Goal: Find specific page/section: Find specific page/section

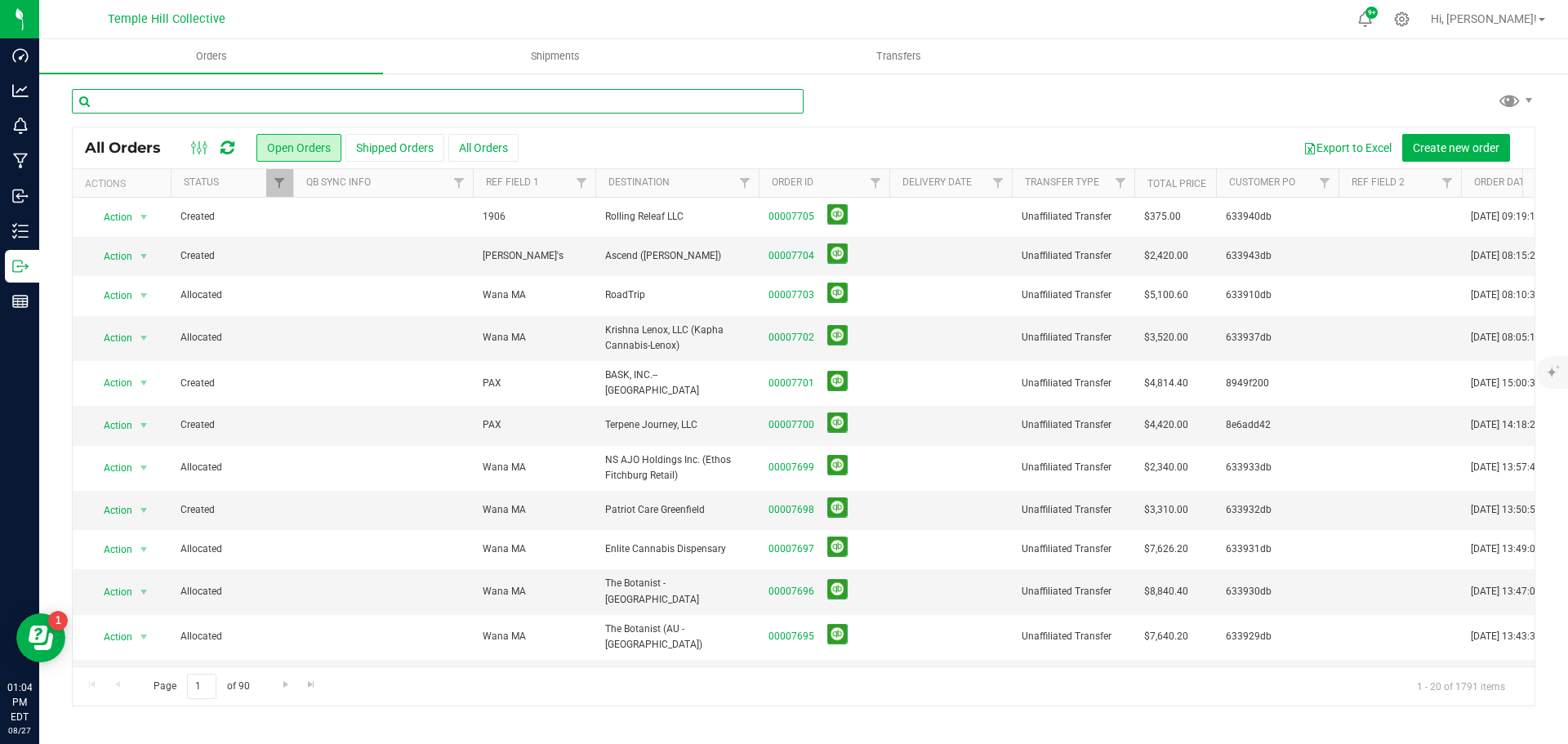
drag, startPoint x: 0, startPoint y: 0, endPoint x: 297, endPoint y: 92, distance: 310.9
click at [297, 92] on input "text" at bounding box center [437, 101] width 731 height 25
type input "8"
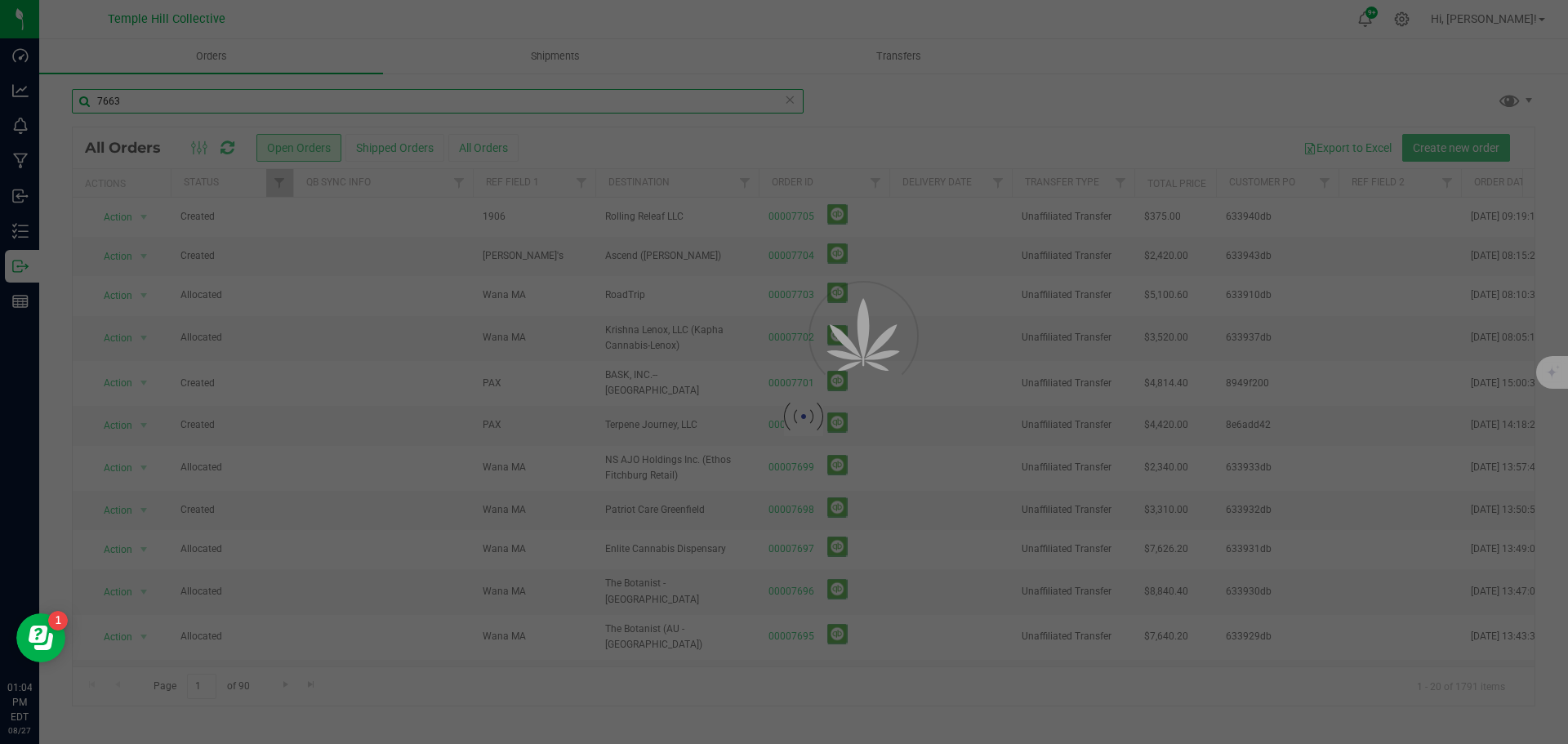
type input "7663"
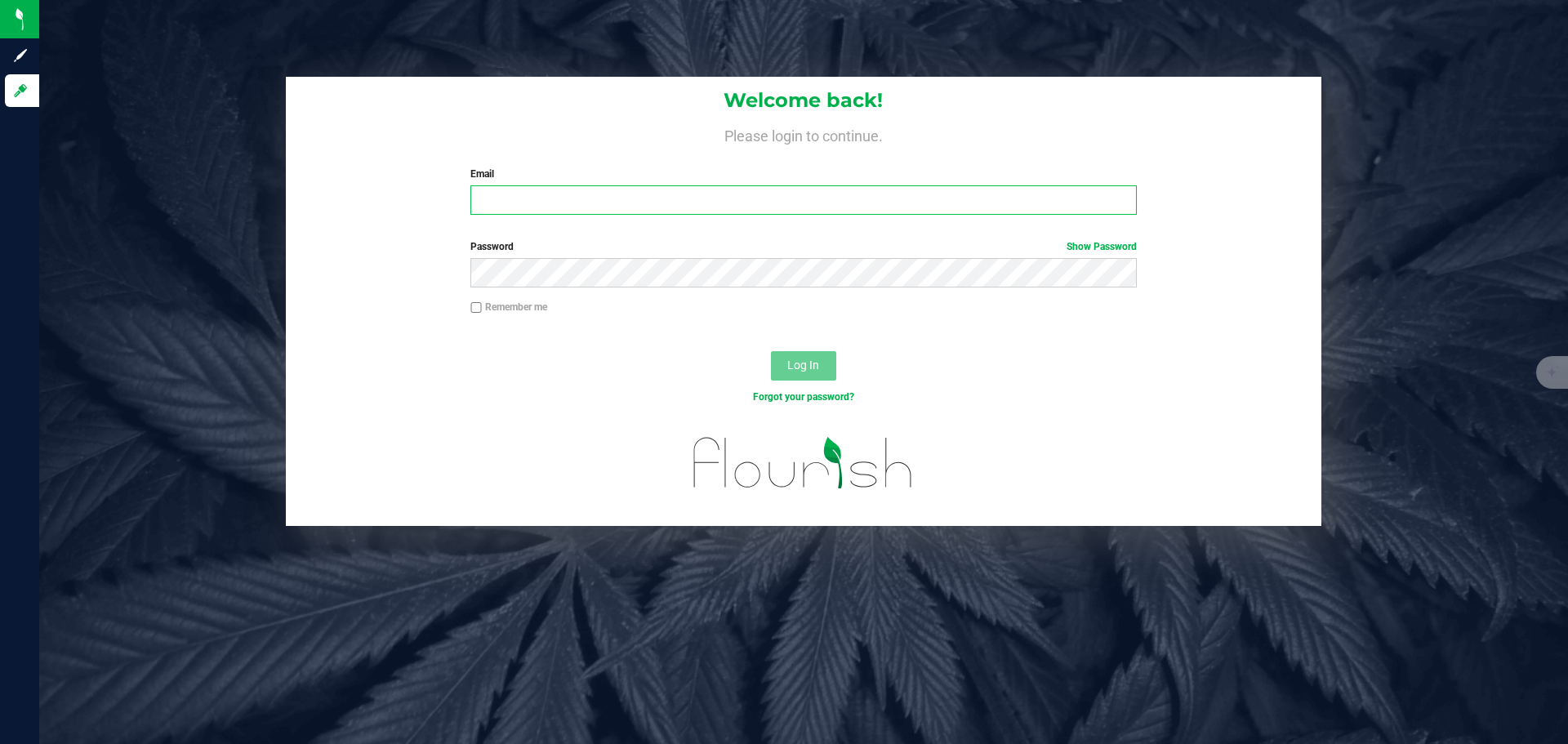
type input "[PERSON_NAME][EMAIL_ADDRESS][DOMAIN_NAME]"
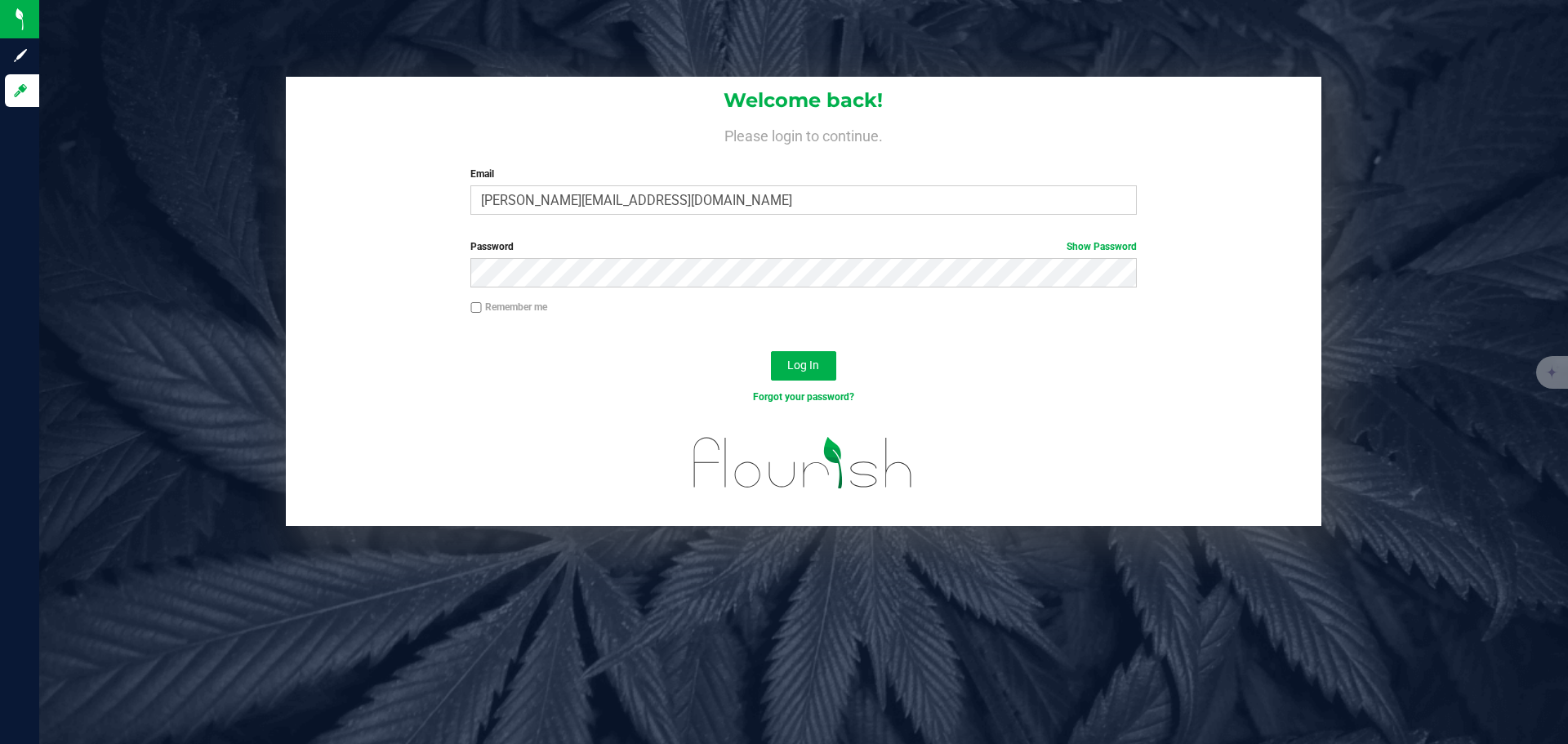
click at [477, 307] on input "Remember me" at bounding box center [476, 308] width 11 height 11
checkbox input "true"
click at [794, 372] on span "Log In" at bounding box center [802, 365] width 32 height 13
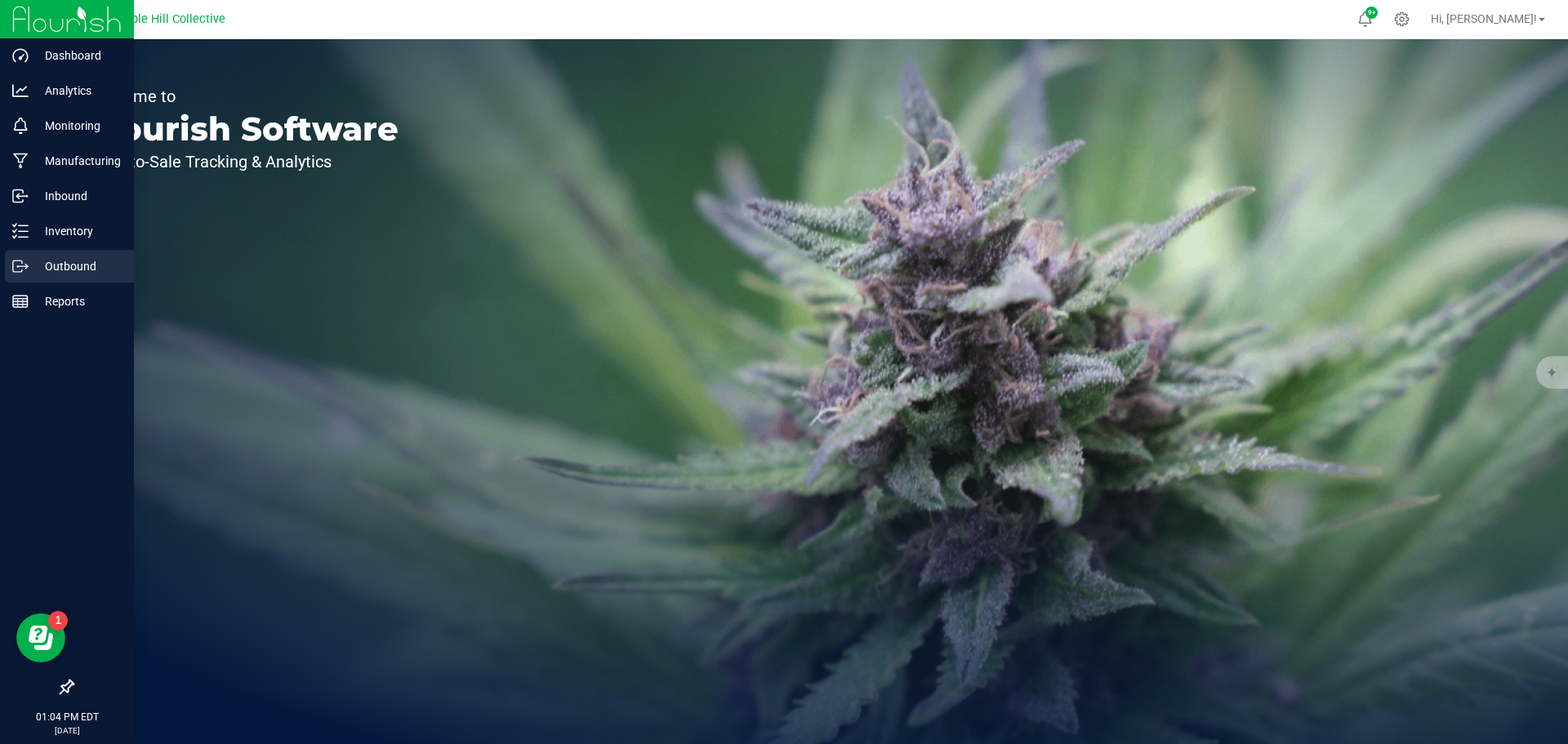
click at [23, 266] on line at bounding box center [23, 266] width 9 height 0
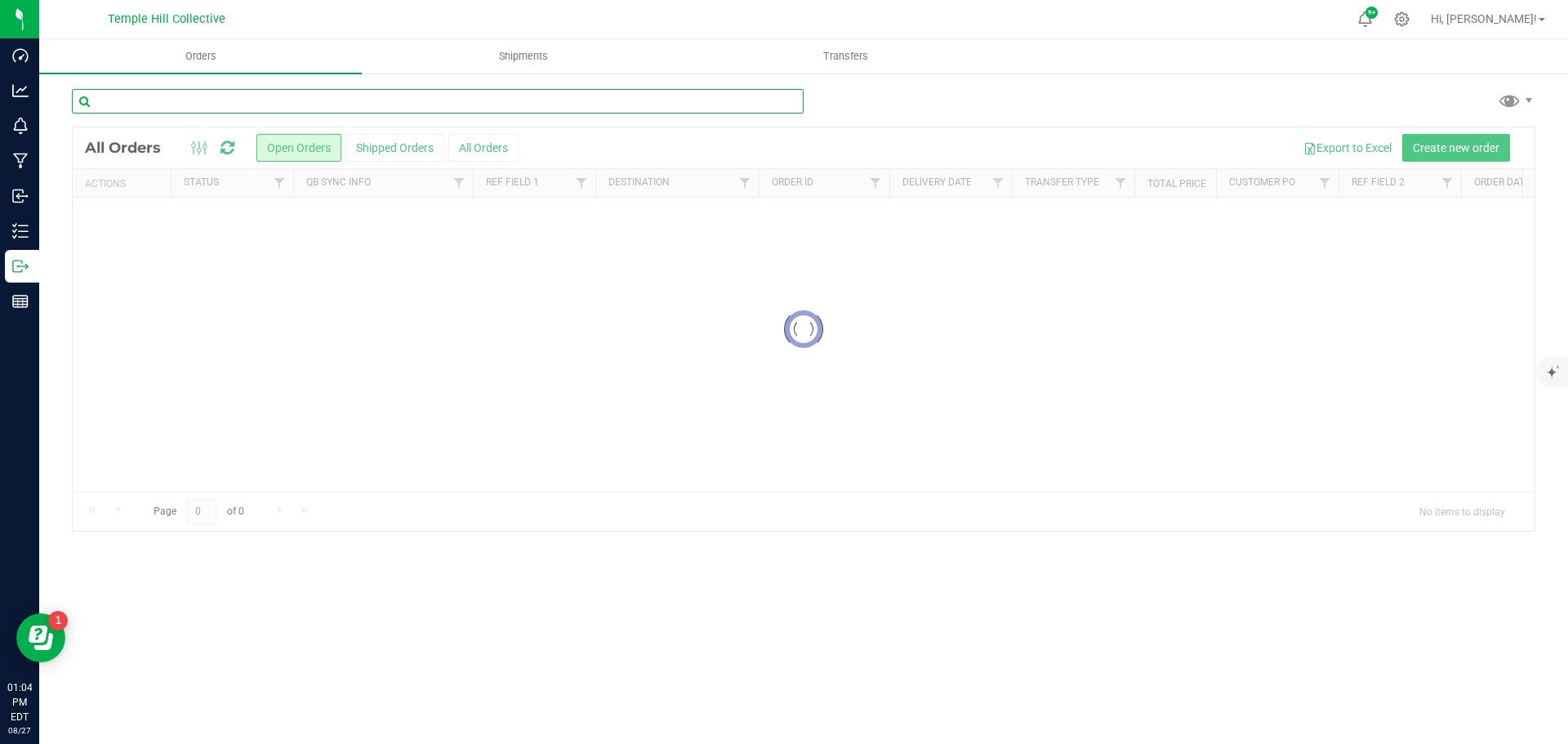
click at [177, 103] on input "text" at bounding box center [437, 101] width 731 height 25
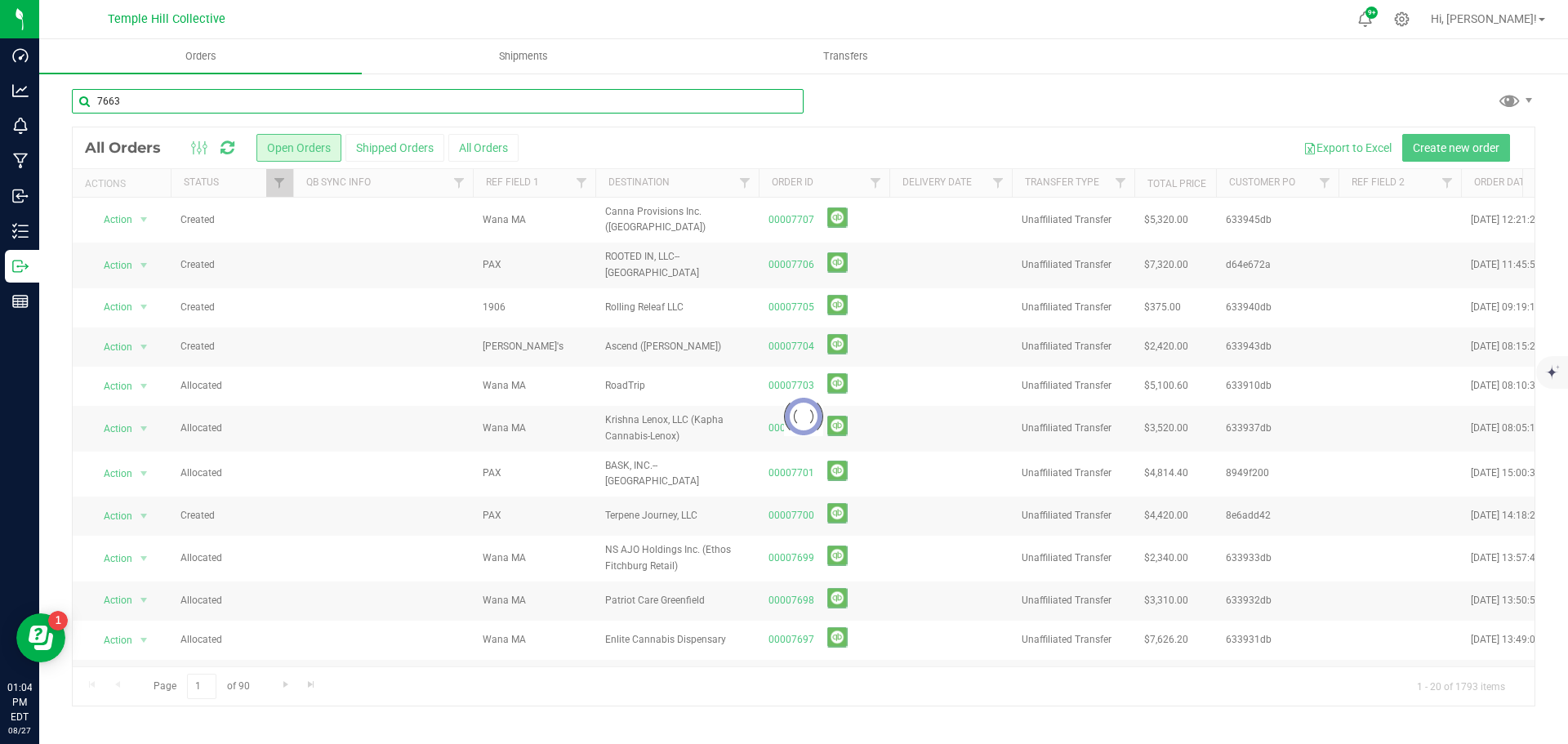
type input "7663"
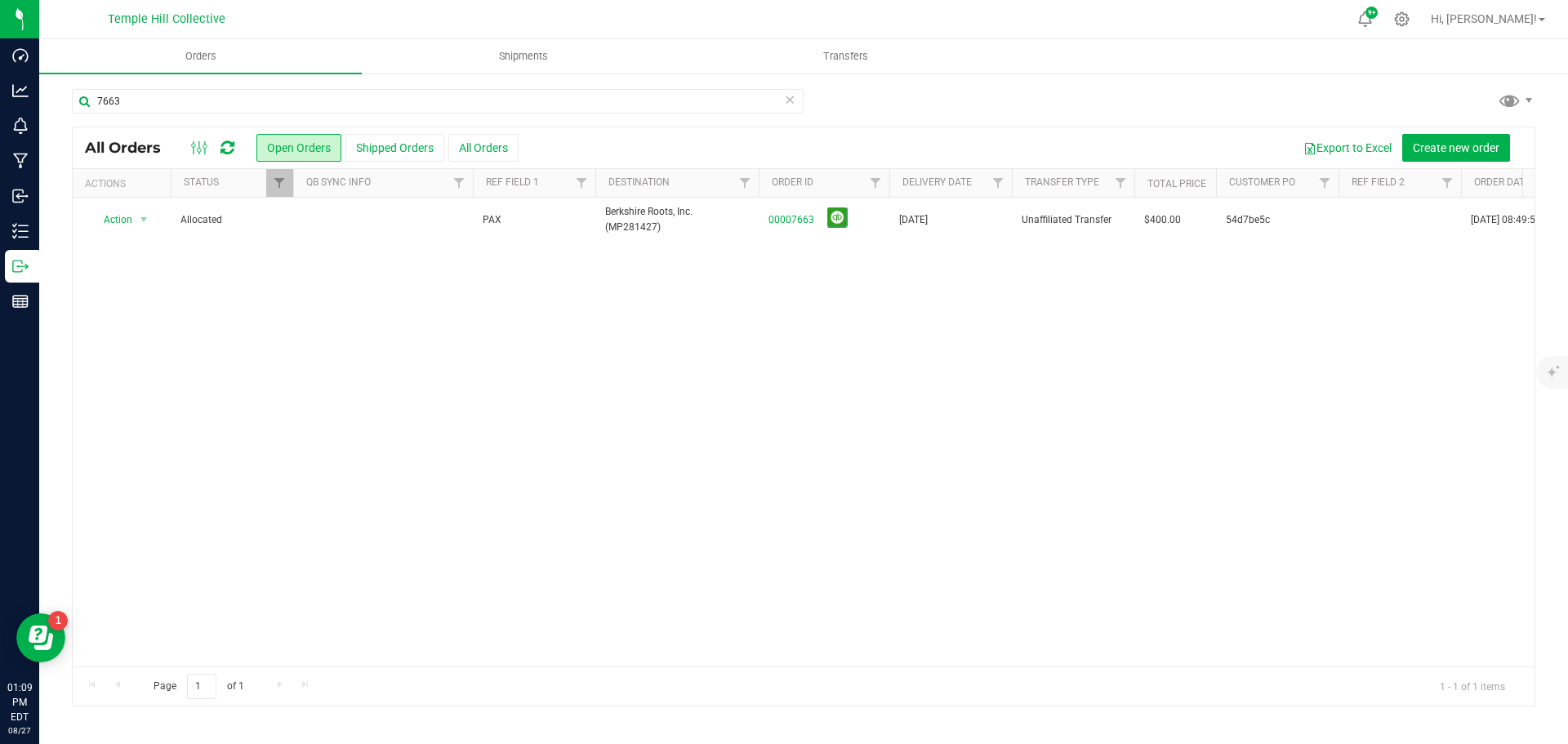
click at [786, 98] on icon at bounding box center [790, 99] width 11 height 19
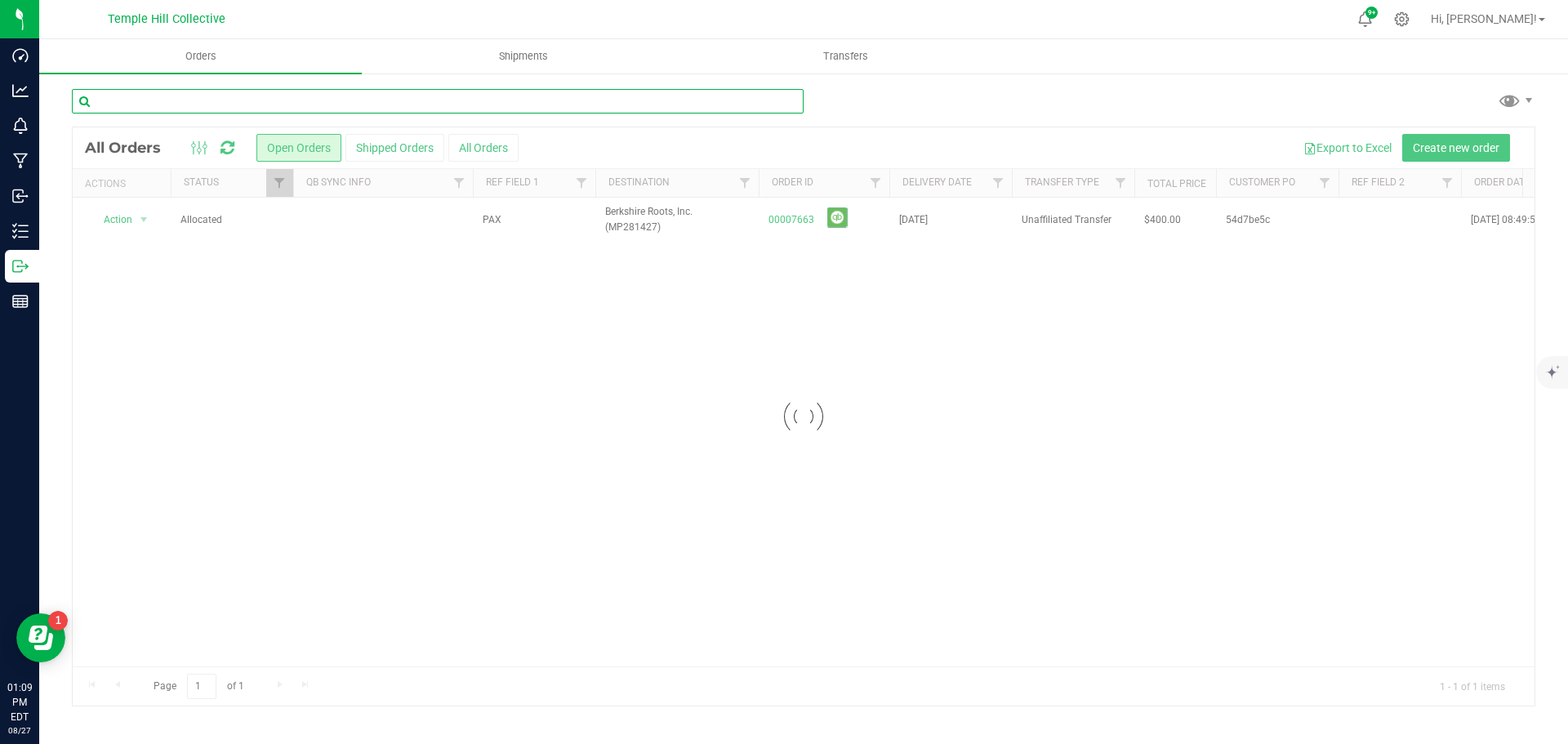
click at [193, 102] on input "text" at bounding box center [437, 101] width 731 height 25
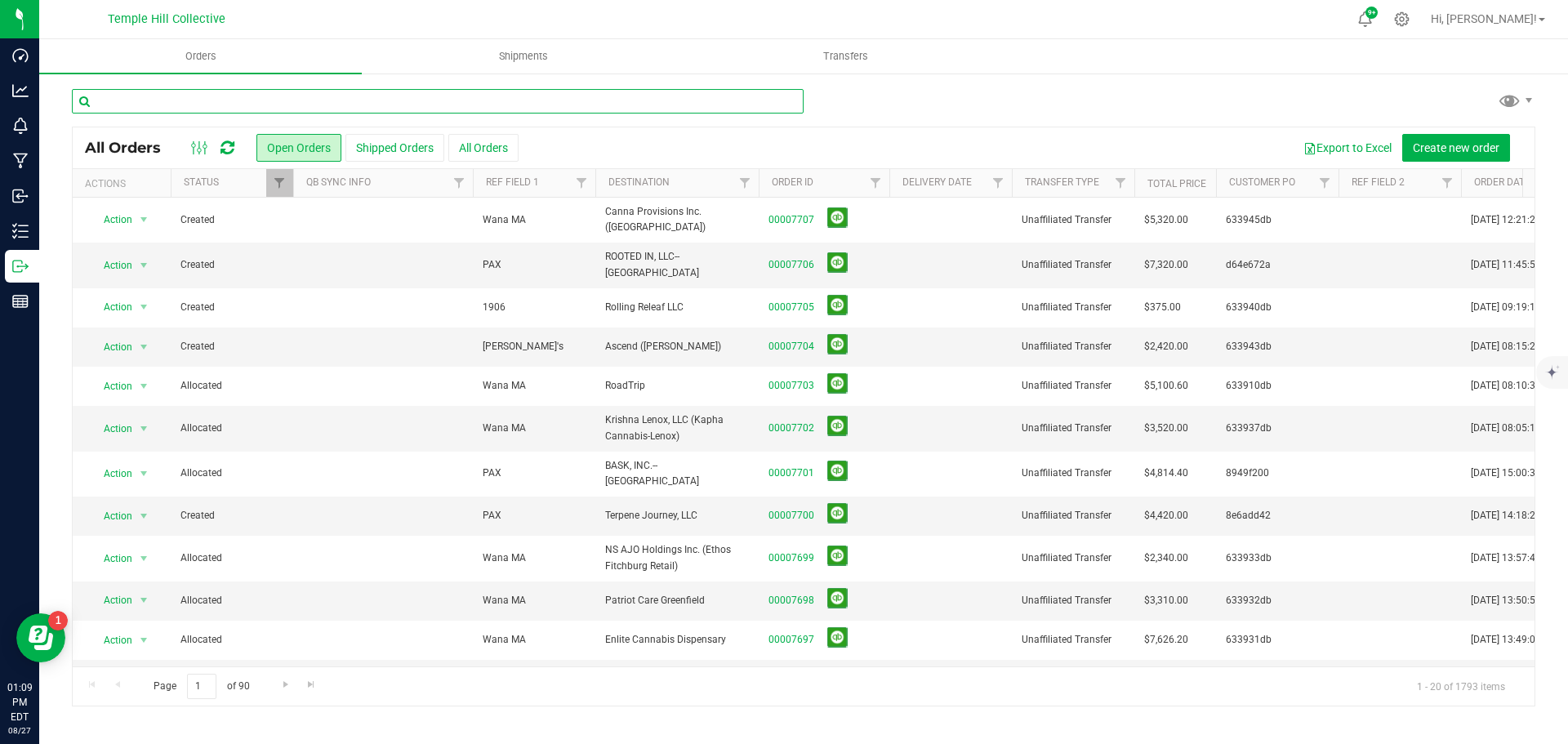
click at [200, 98] on input "text" at bounding box center [437, 101] width 731 height 25
click at [399, 103] on input "text" at bounding box center [437, 101] width 731 height 25
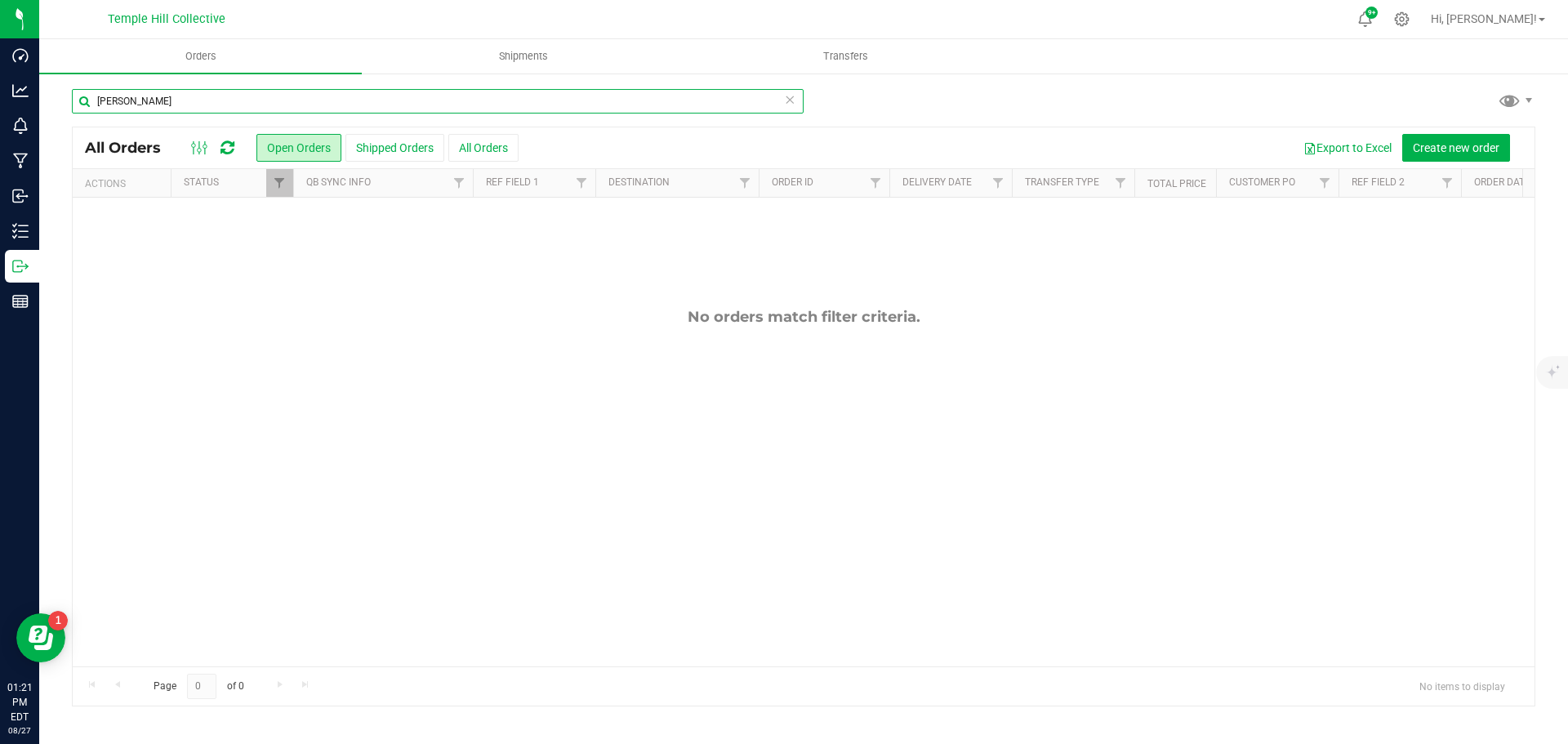
type input "[PERSON_NAME]"
click at [795, 94] on input "[PERSON_NAME]" at bounding box center [437, 101] width 731 height 25
click at [789, 99] on icon at bounding box center [790, 99] width 11 height 19
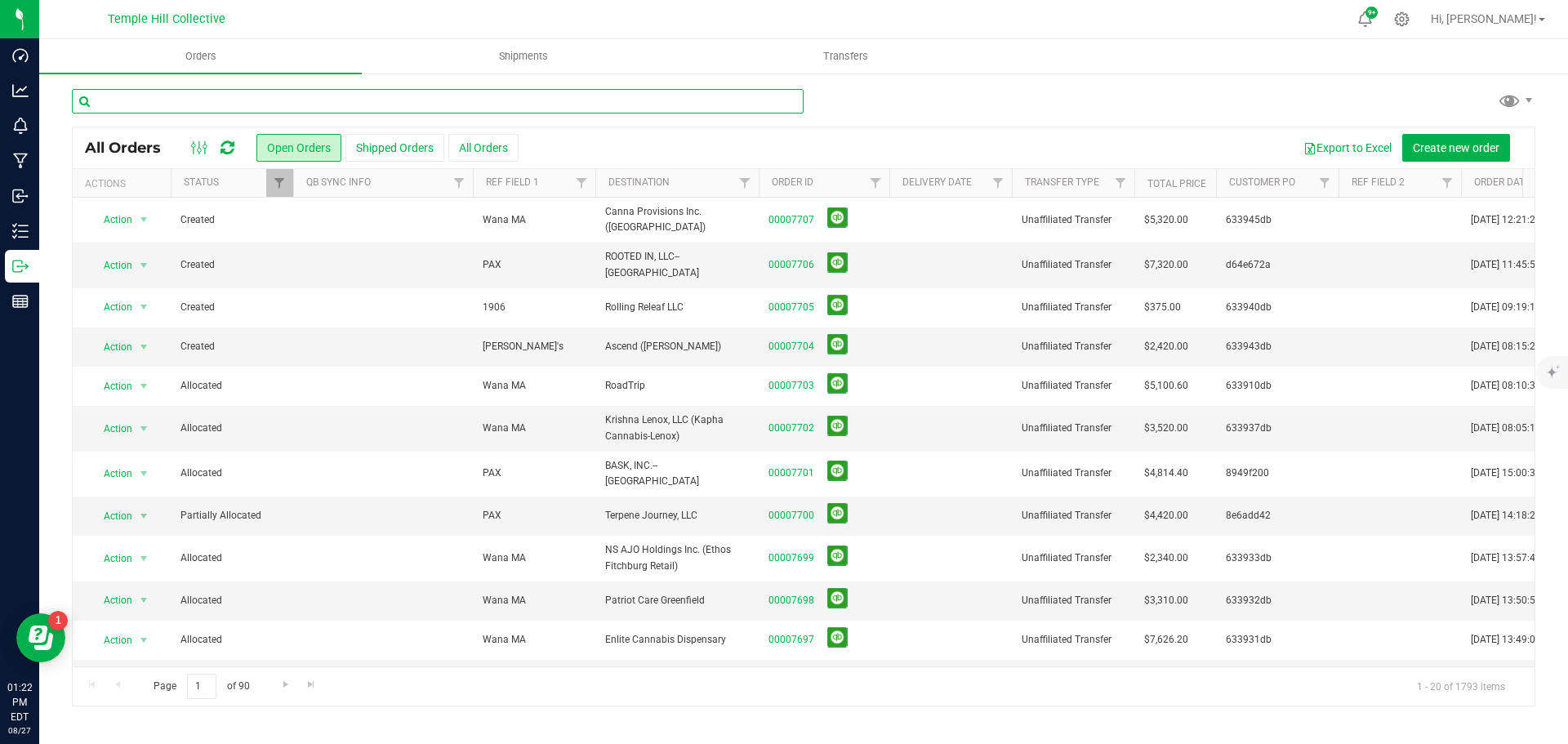
click at [235, 106] on input "text" at bounding box center [437, 101] width 731 height 25
type input "quincy"
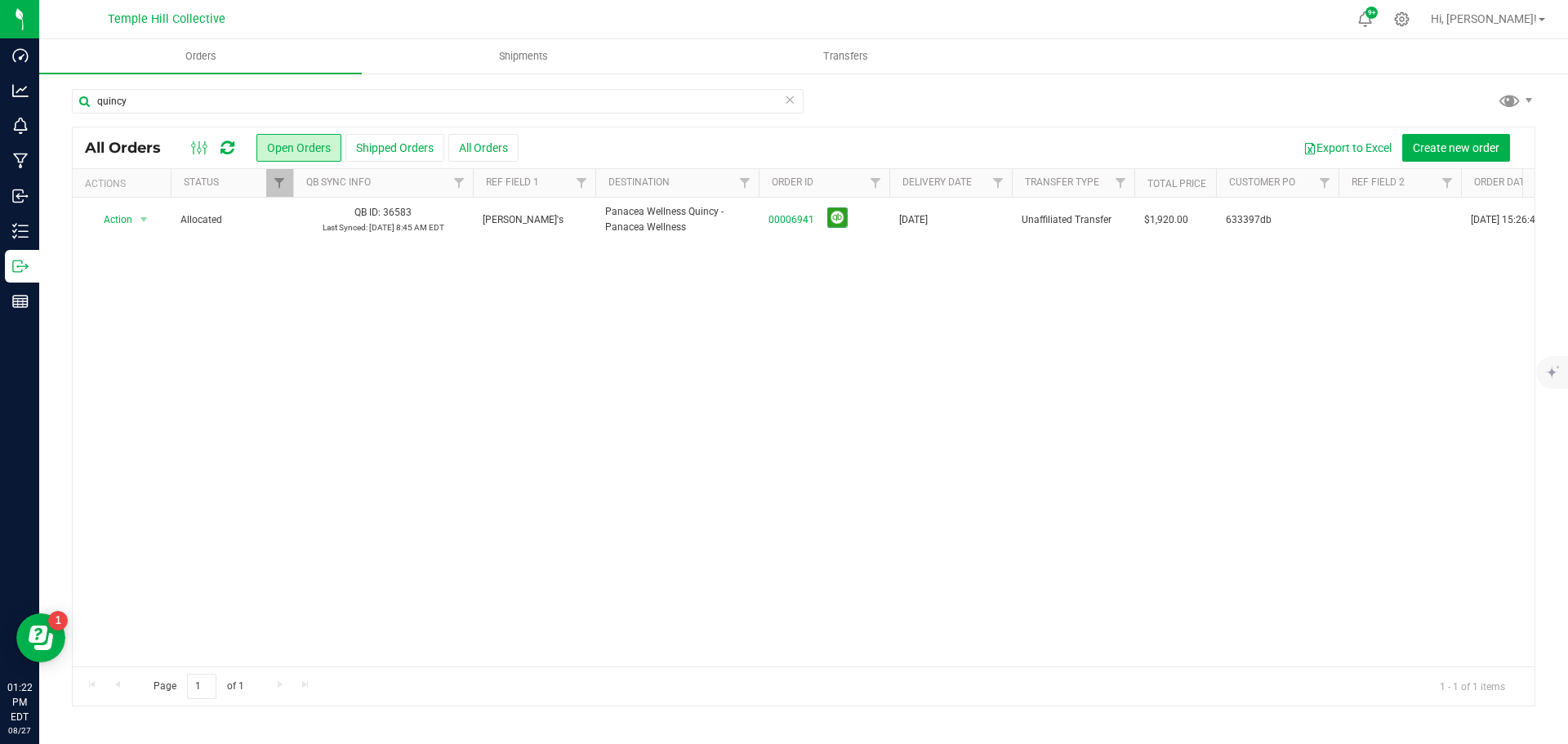
click at [786, 101] on icon at bounding box center [790, 99] width 11 height 19
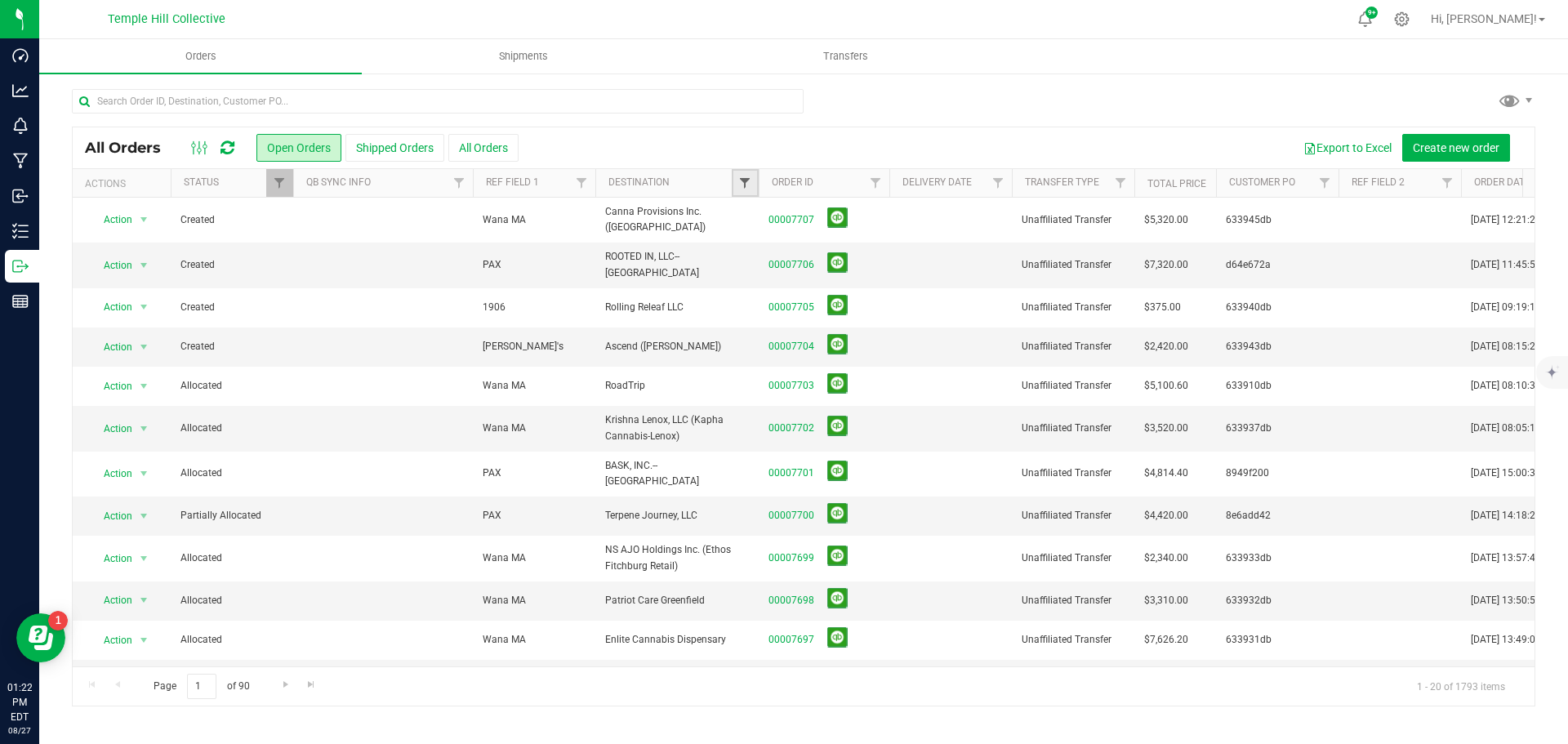
click at [740, 187] on span "Filter" at bounding box center [745, 183] width 13 height 13
type input "quincy"
click at [754, 258] on input "Panacea Wellness Quincy - Panacea Wellness" at bounding box center [752, 258] width 11 height 11
checkbox input "true"
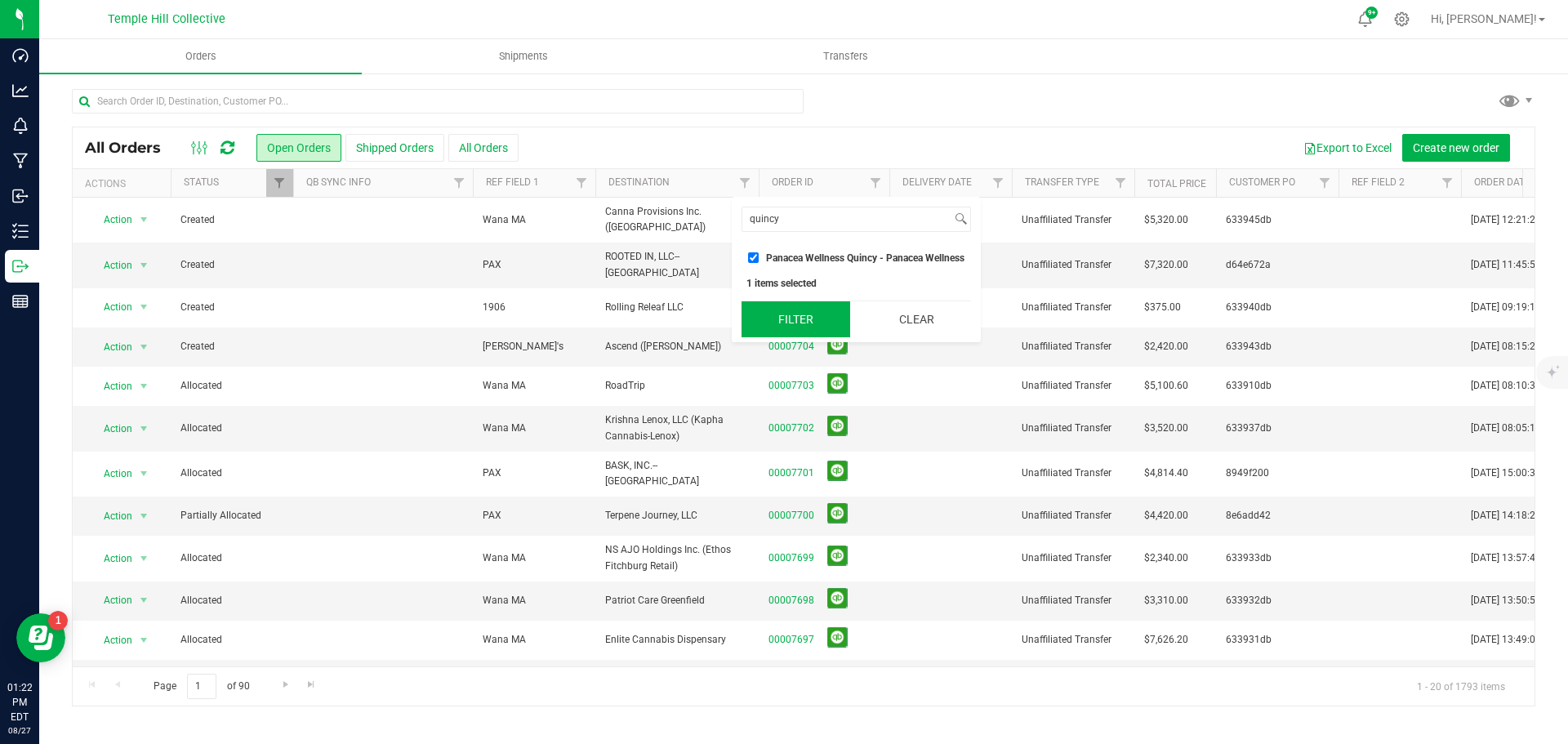
click at [811, 323] on button "Filter" at bounding box center [795, 320] width 108 height 36
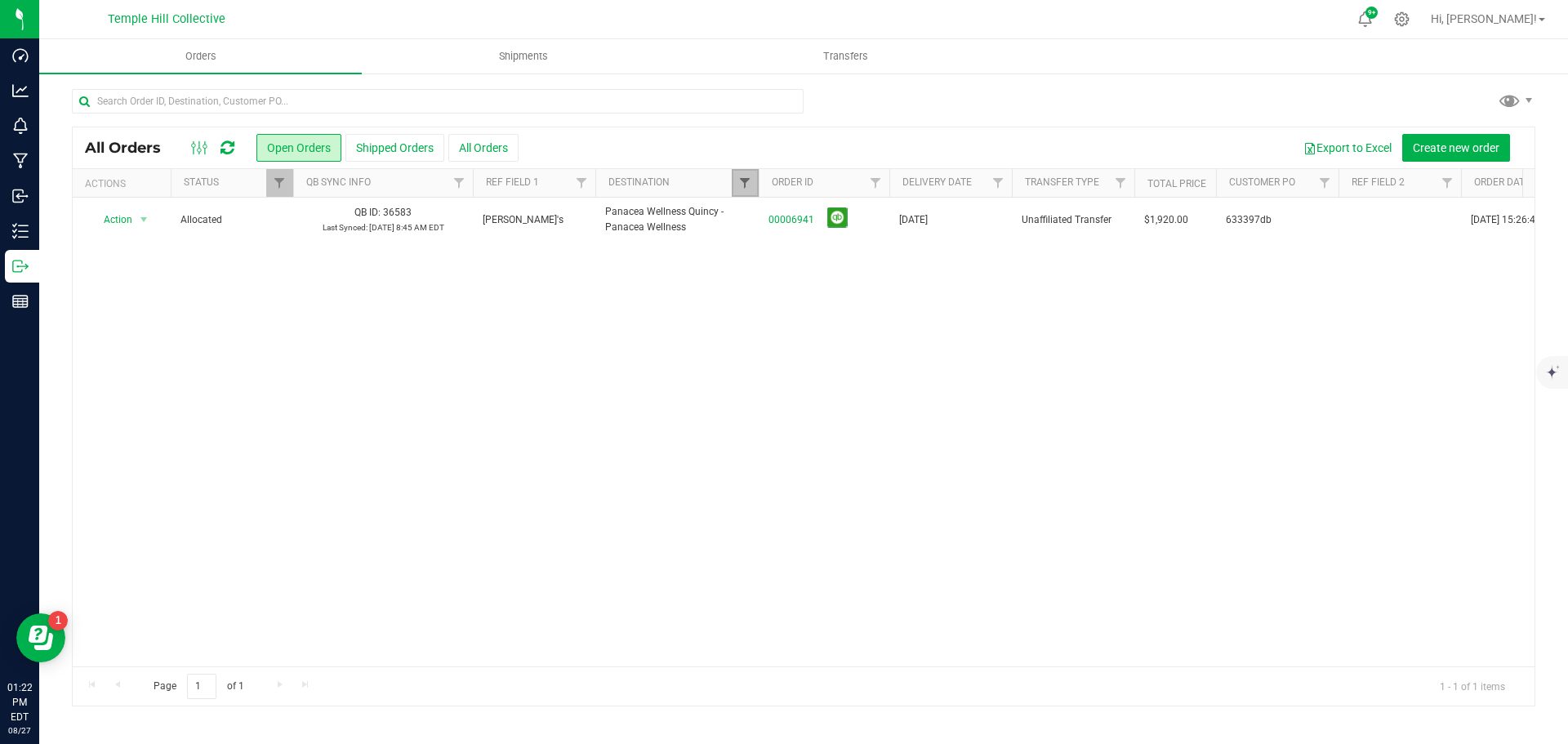
click at [751, 179] on span "Filter" at bounding box center [745, 183] width 13 height 13
click at [911, 326] on button "Clear" at bounding box center [916, 320] width 109 height 36
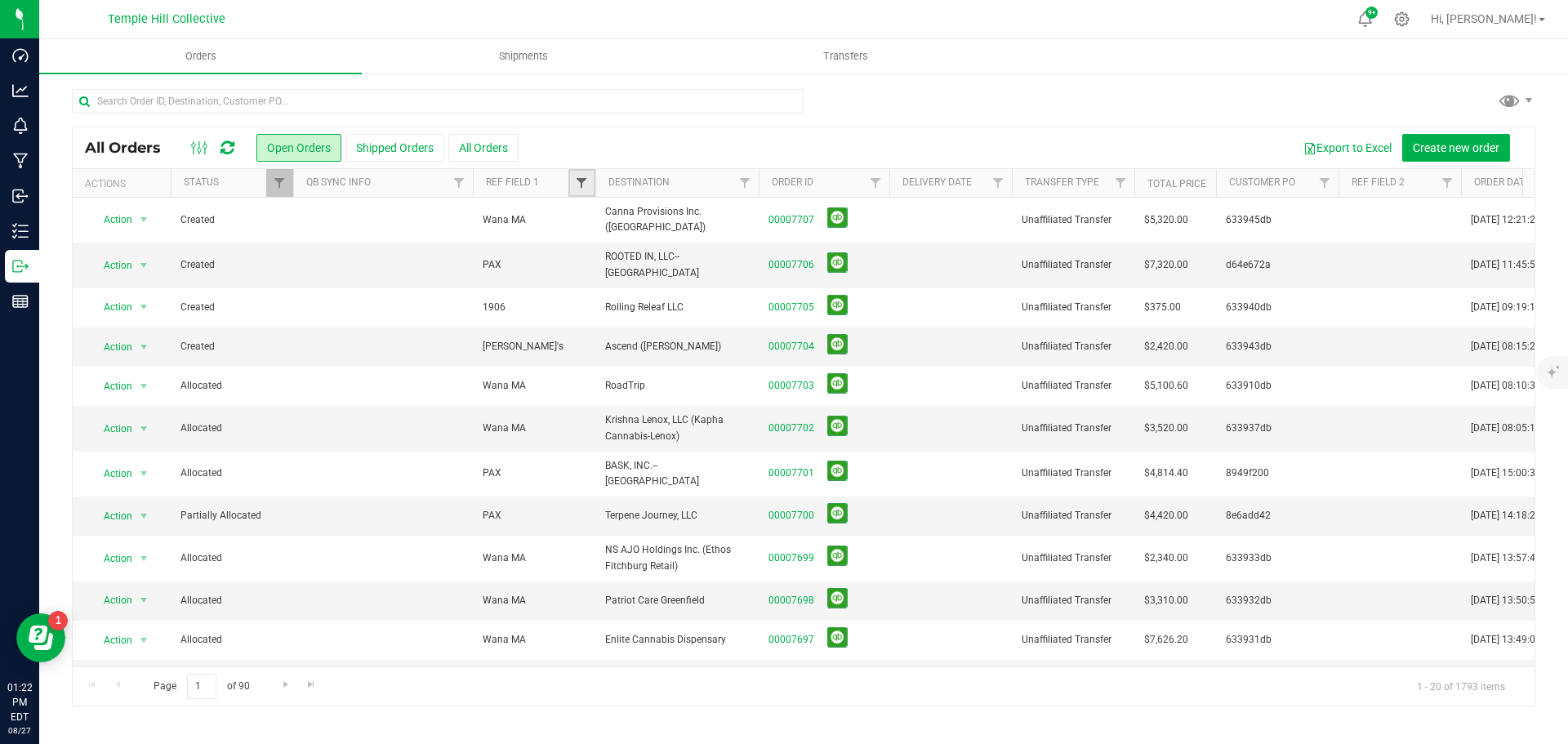
click at [583, 183] on span "Filter" at bounding box center [581, 183] width 13 height 13
type input "pax"
click at [578, 244] on button "Filter" at bounding box center [617, 262] width 78 height 36
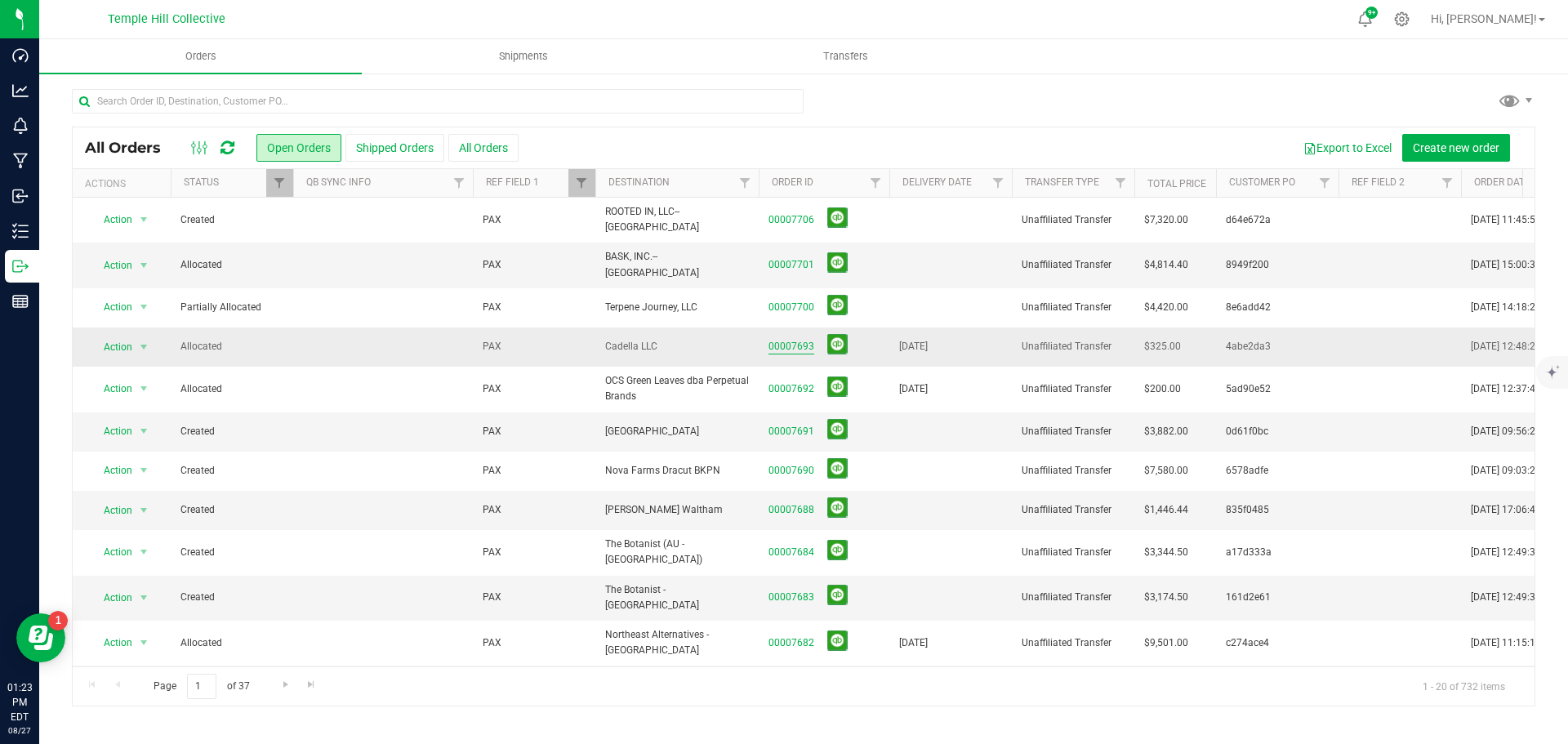
click at [782, 339] on link "00007693" at bounding box center [792, 347] width 46 height 15
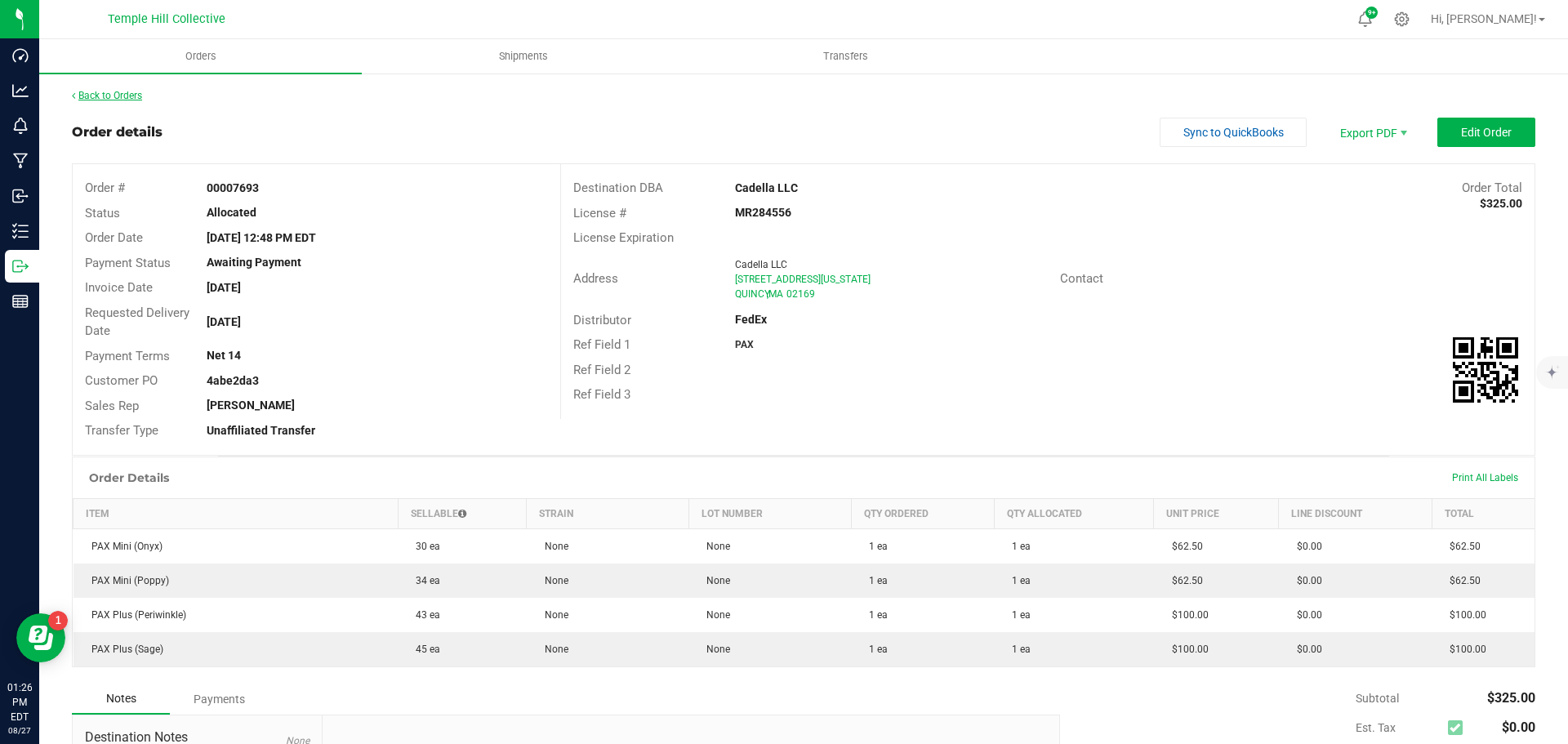
click at [104, 93] on link "Back to Orders" at bounding box center [106, 96] width 70 height 11
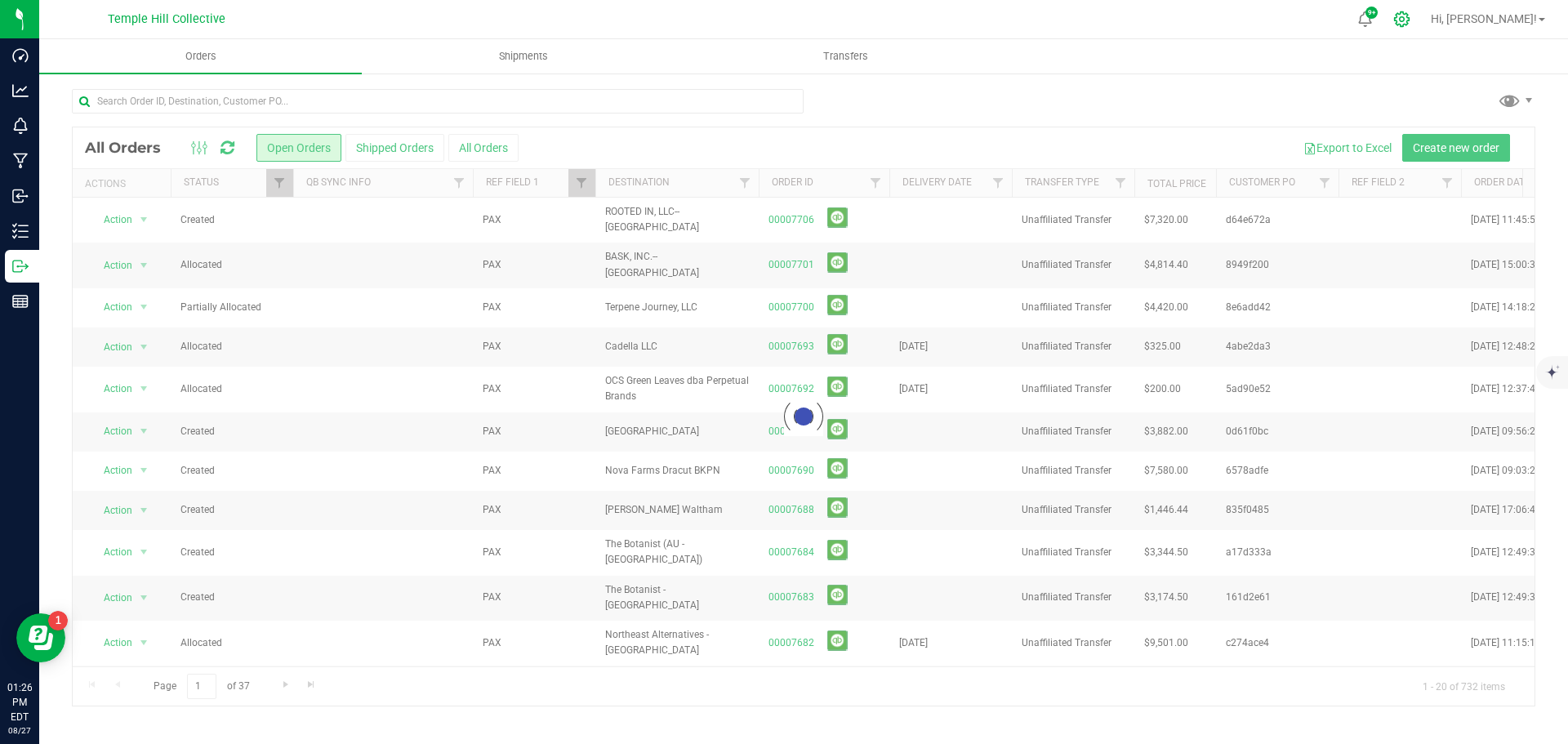
click at [1410, 22] on icon at bounding box center [1401, 19] width 17 height 17
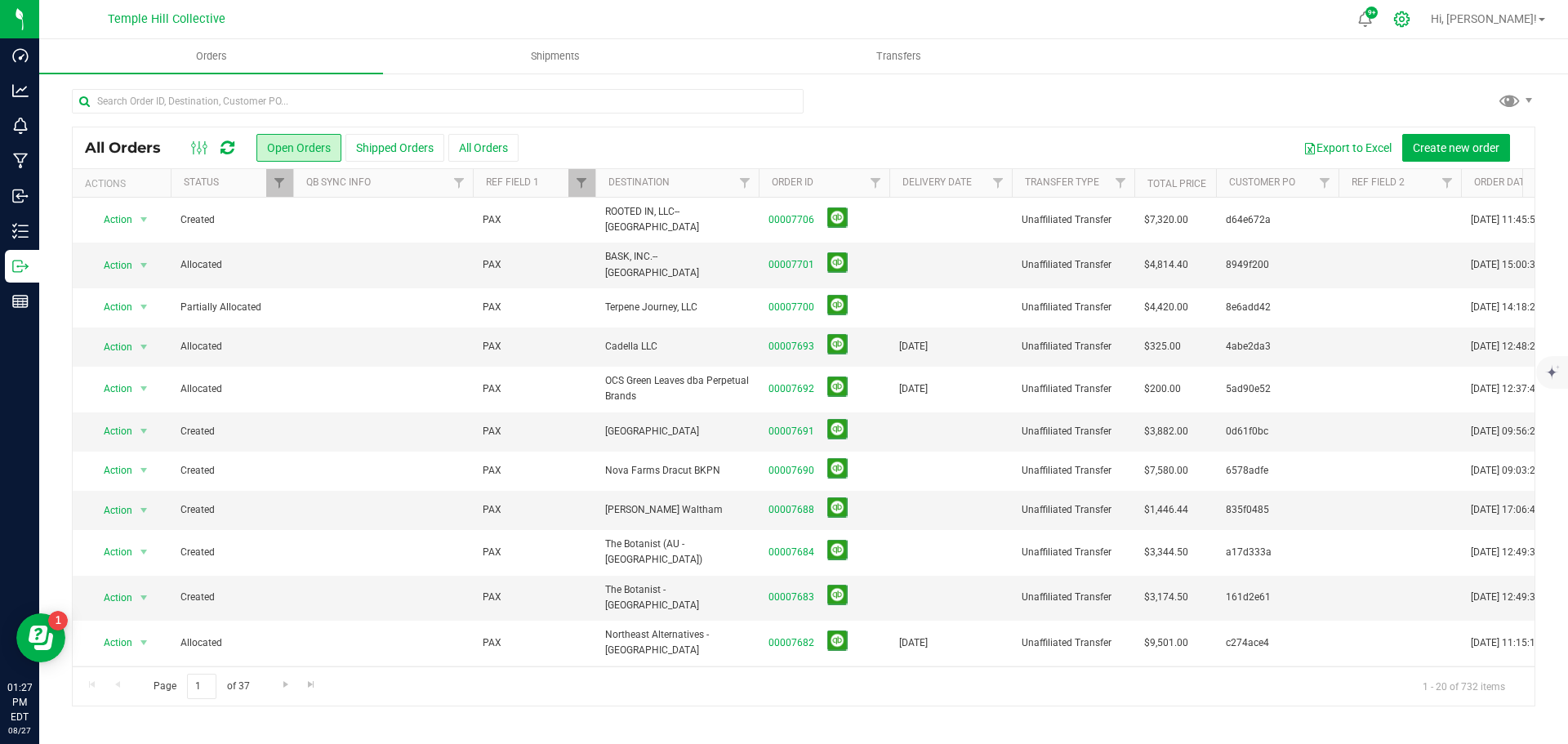
click at [1413, 17] on div at bounding box center [1402, 19] width 23 height 17
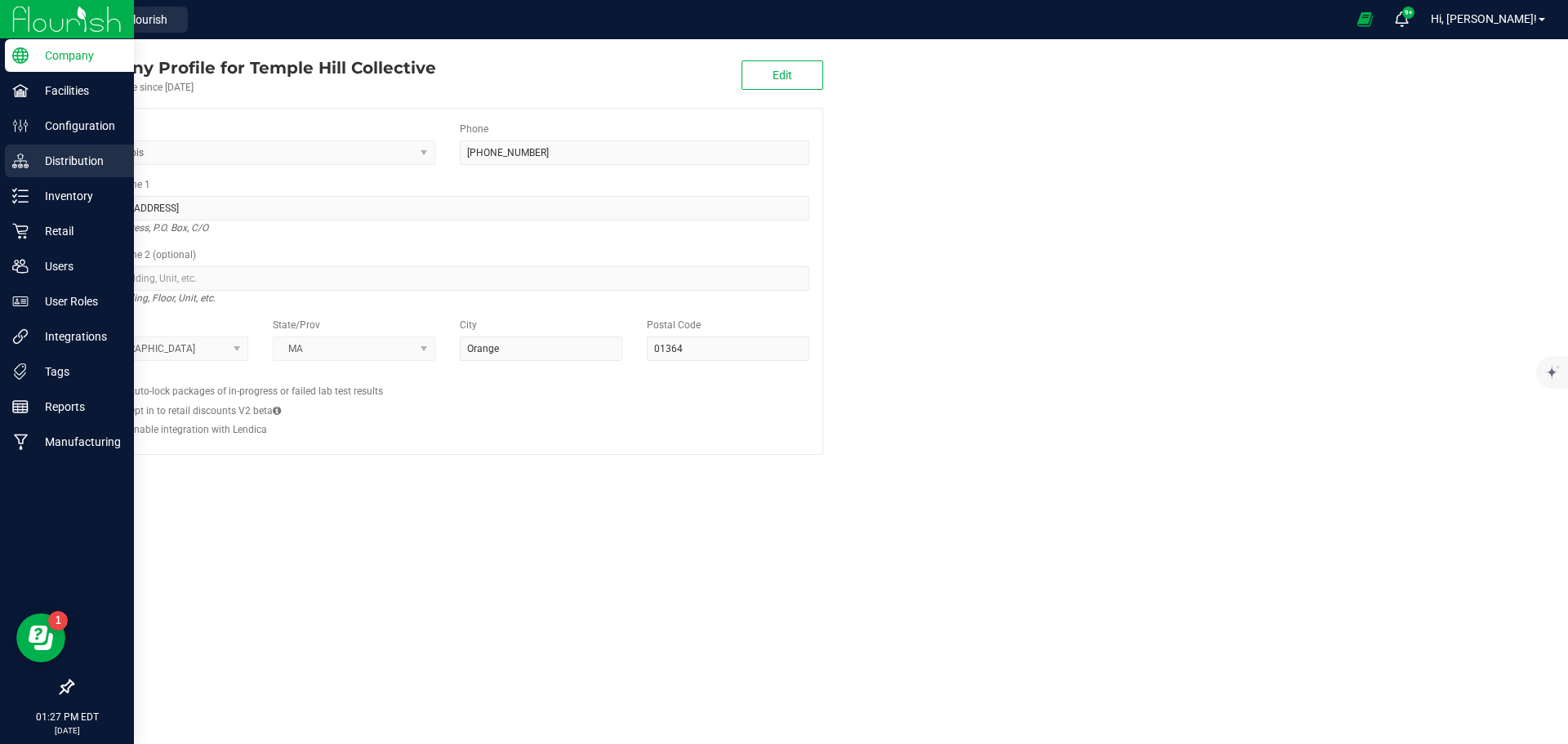
click at [70, 165] on p "Distribution" at bounding box center [78, 161] width 98 height 19
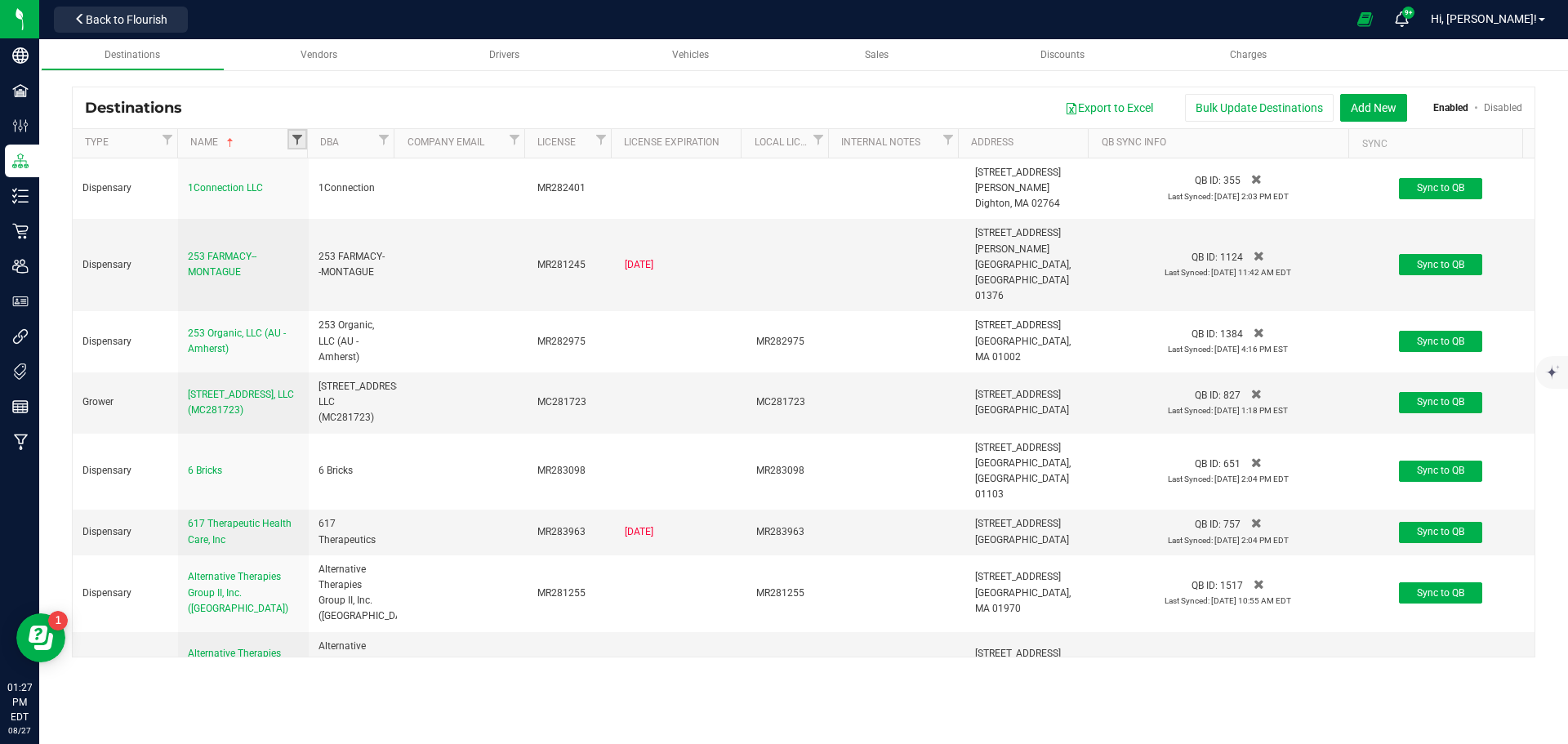
click at [302, 142] on span "Filter" at bounding box center [298, 140] width 13 height 13
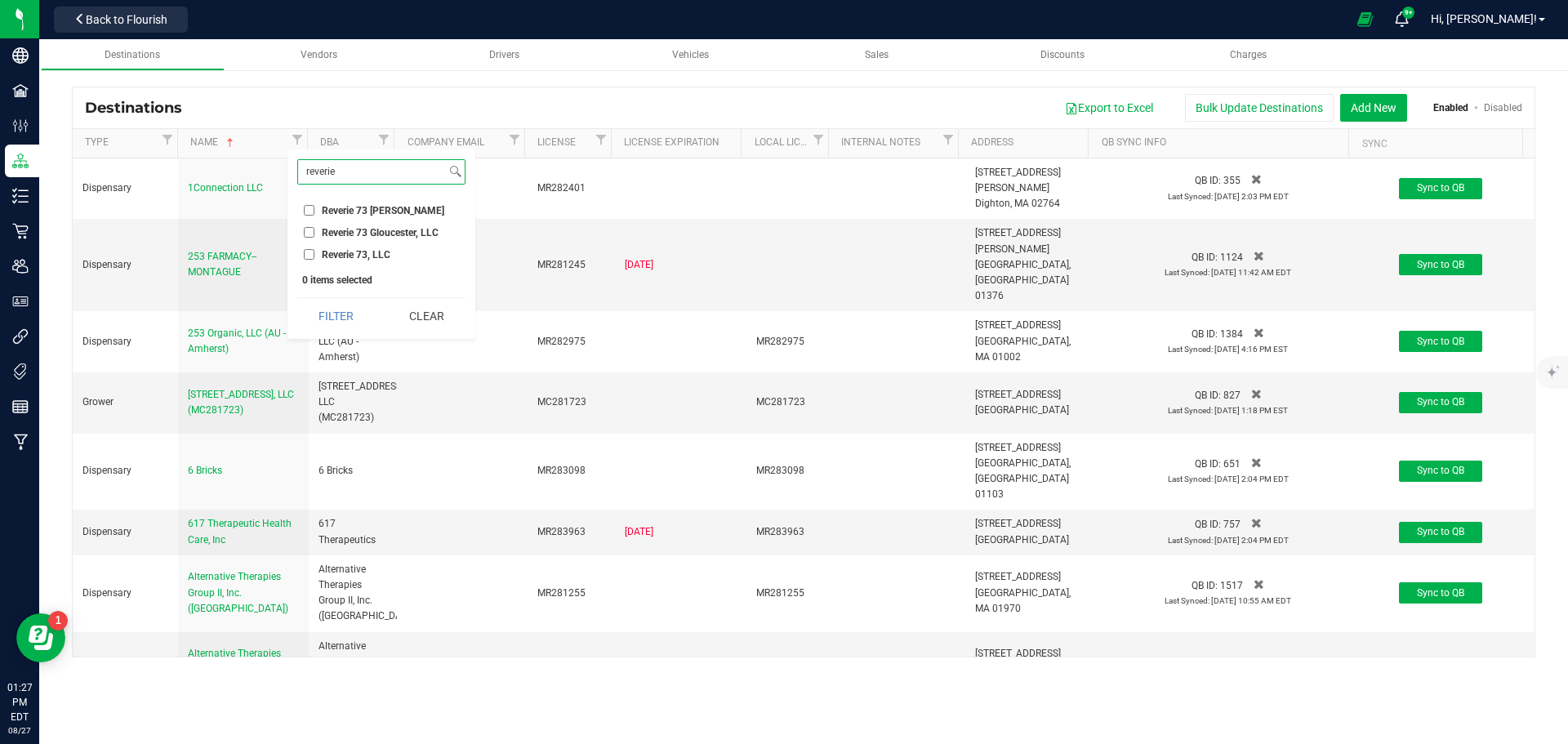
type input "reverie"
click at [311, 209] on input "Reverie 73 [PERSON_NAME]" at bounding box center [308, 210] width 11 height 11
checkbox input "true"
click at [308, 227] on input "Reverie 73 Gloucester, LLC" at bounding box center [308, 232] width 11 height 11
checkbox input "true"
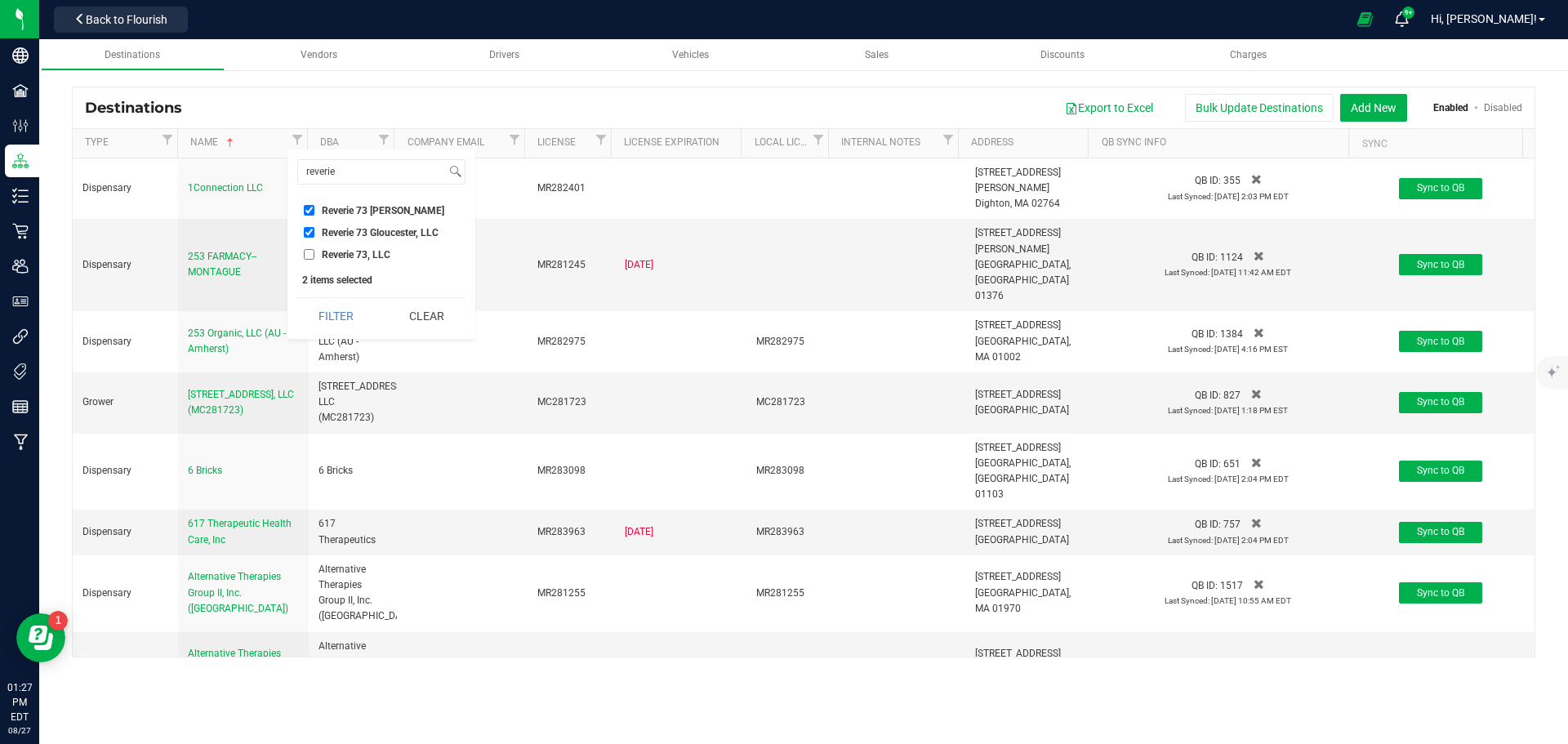
click at [308, 259] on input "Reverie 73, LLC" at bounding box center [308, 254] width 11 height 11
click at [308, 255] on input "Reverie 73, LLC" at bounding box center [308, 254] width 11 height 11
click at [307, 255] on input "Reverie 73, LLC" at bounding box center [308, 254] width 11 height 11
checkbox input "true"
drag, startPoint x: 338, startPoint y: 318, endPoint x: 382, endPoint y: 338, distance: 48.3
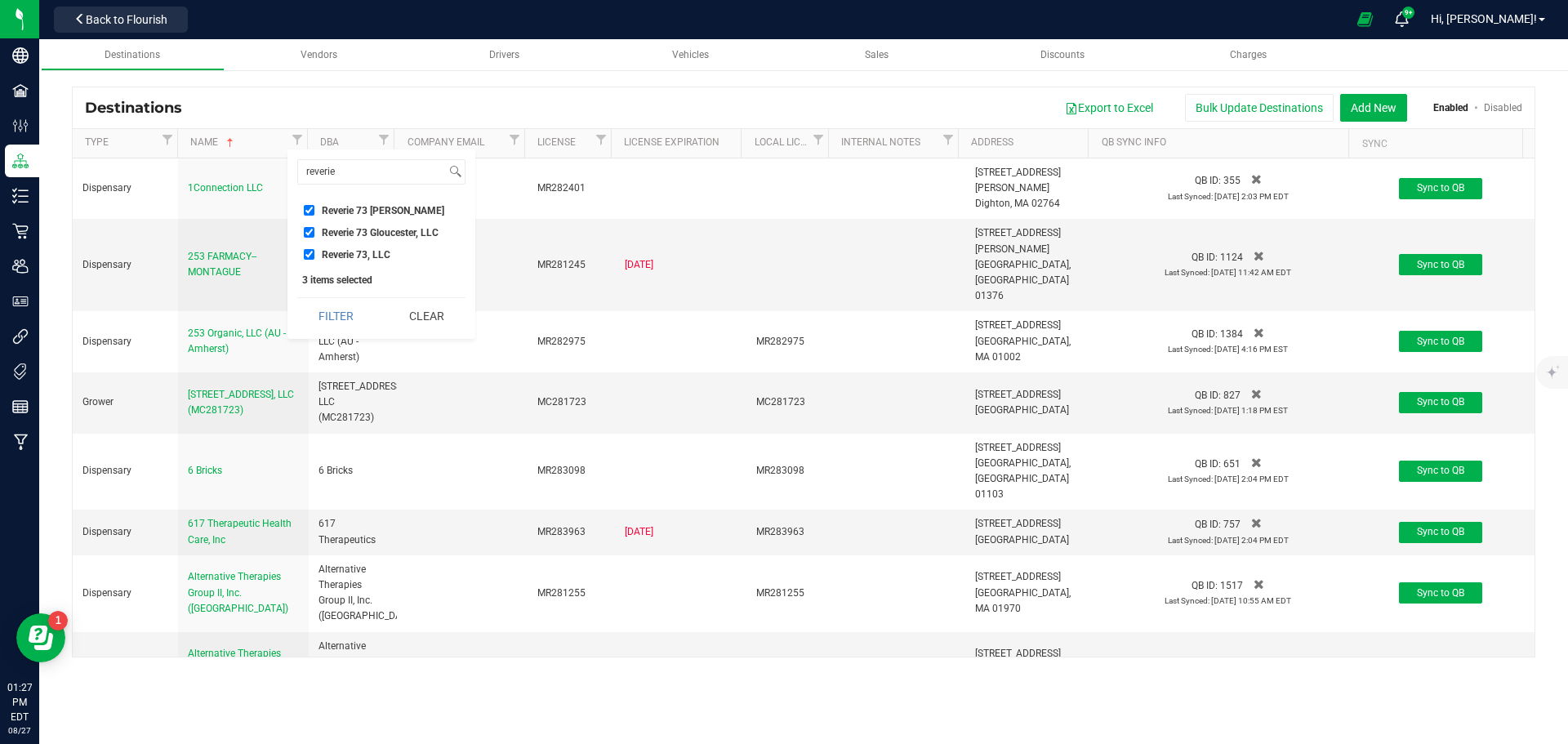
click at [337, 318] on button "Filter" at bounding box center [336, 316] width 78 height 36
checkbox input "true"
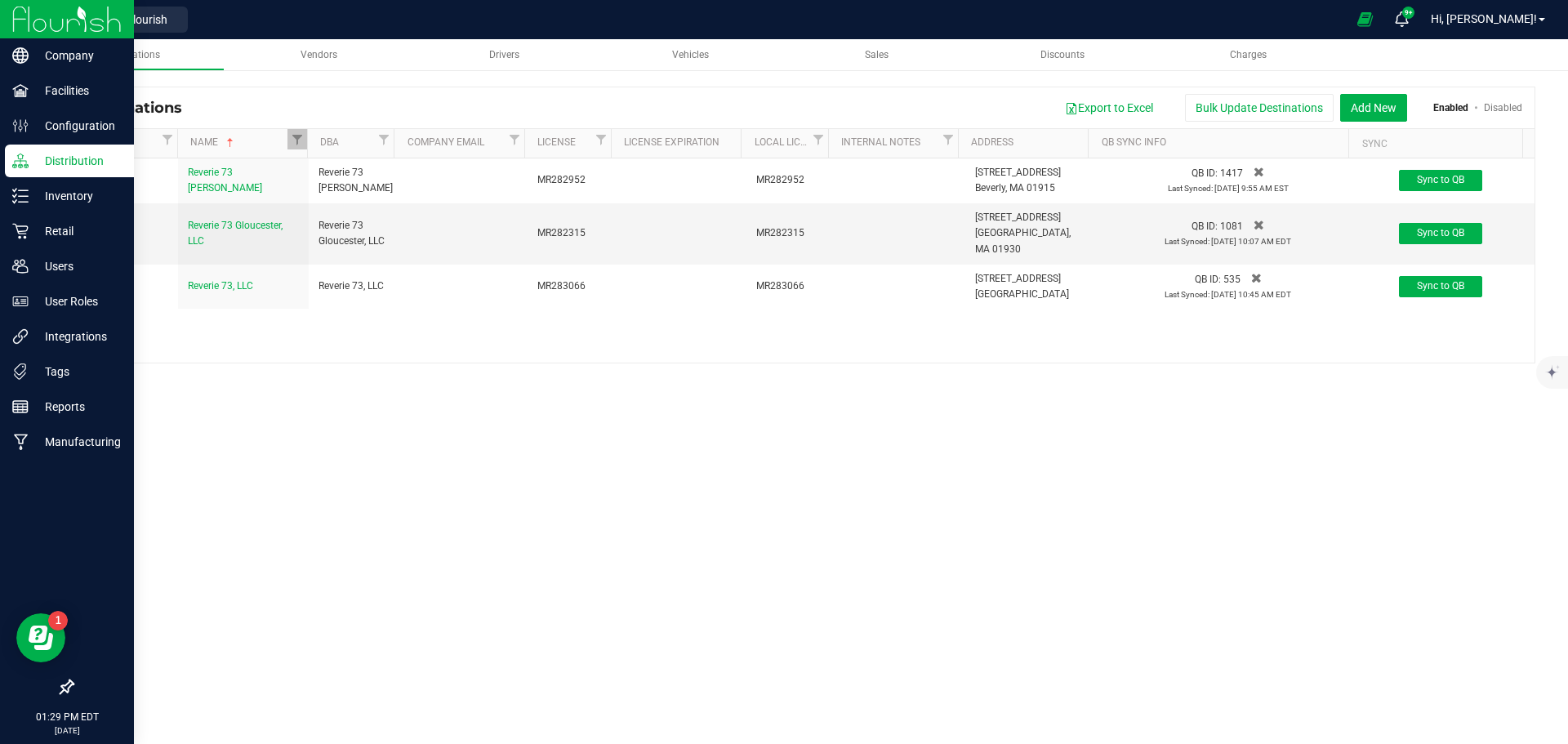
click at [11, 13] on div at bounding box center [67, 19] width 134 height 39
click at [21, 15] on img at bounding box center [67, 19] width 109 height 38
